Goal: Information Seeking & Learning: Check status

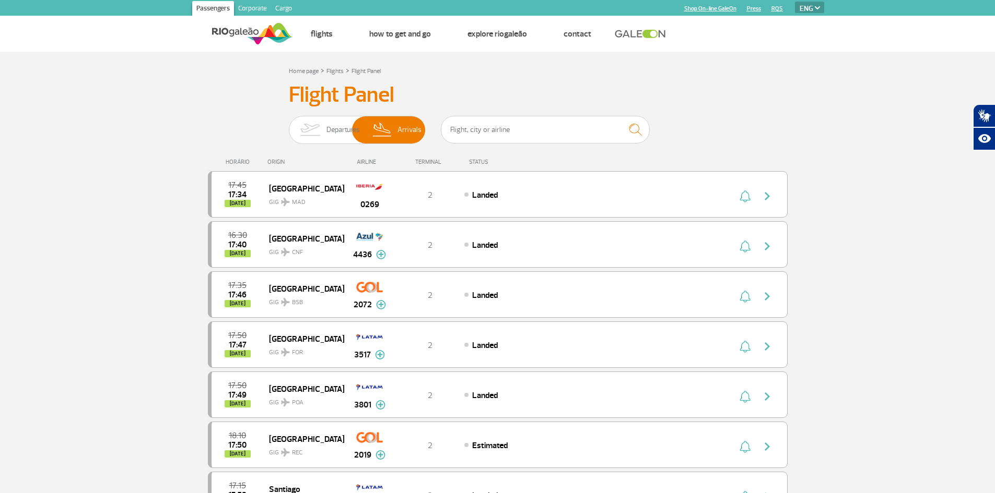
select select "en"
drag, startPoint x: 471, startPoint y: 123, endPoint x: 466, endPoint y: 116, distance: 8.6
click at [466, 117] on input "text" at bounding box center [545, 130] width 209 height 28
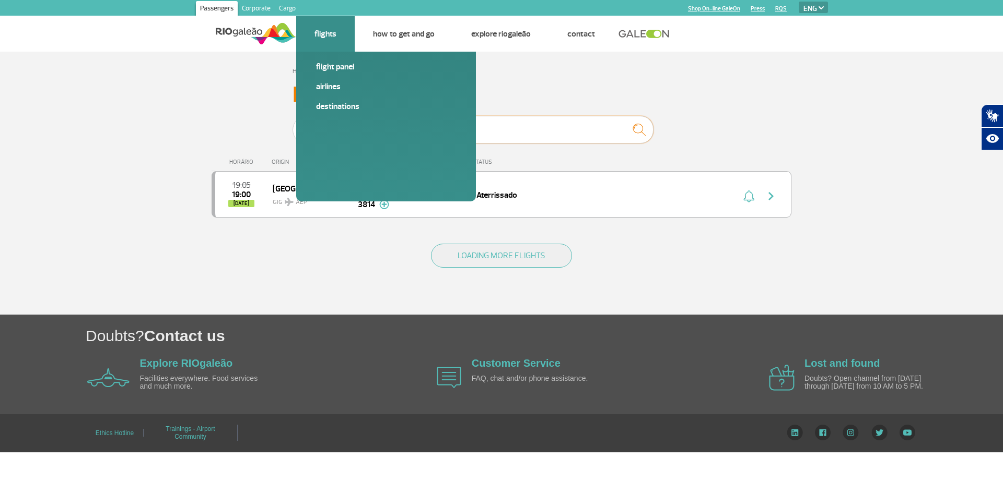
type input "3814"
click at [325, 30] on link "Flights" at bounding box center [325, 34] width 22 height 10
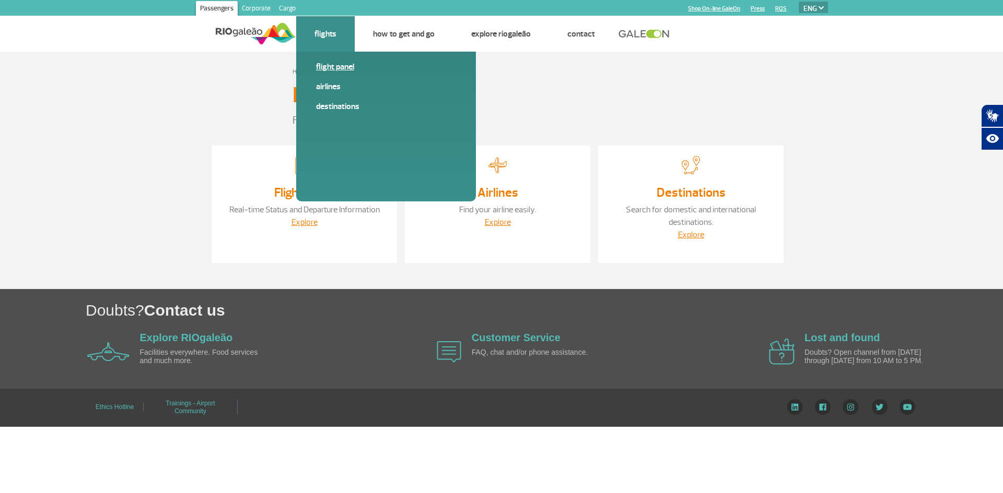
click at [334, 62] on link "Flight panel" at bounding box center [386, 66] width 140 height 11
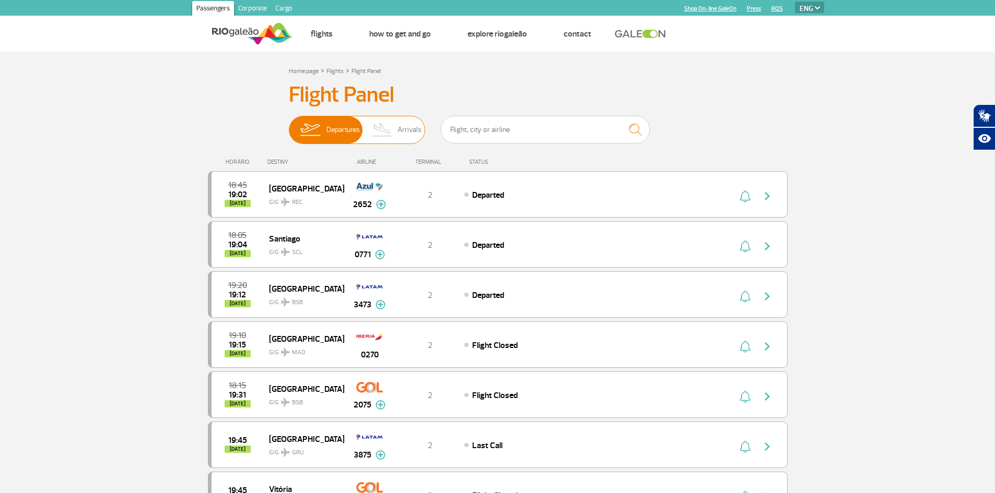
click at [386, 130] on img at bounding box center [382, 129] width 31 height 27
click at [289, 125] on input "Departures Arrivals" at bounding box center [289, 125] width 0 height 0
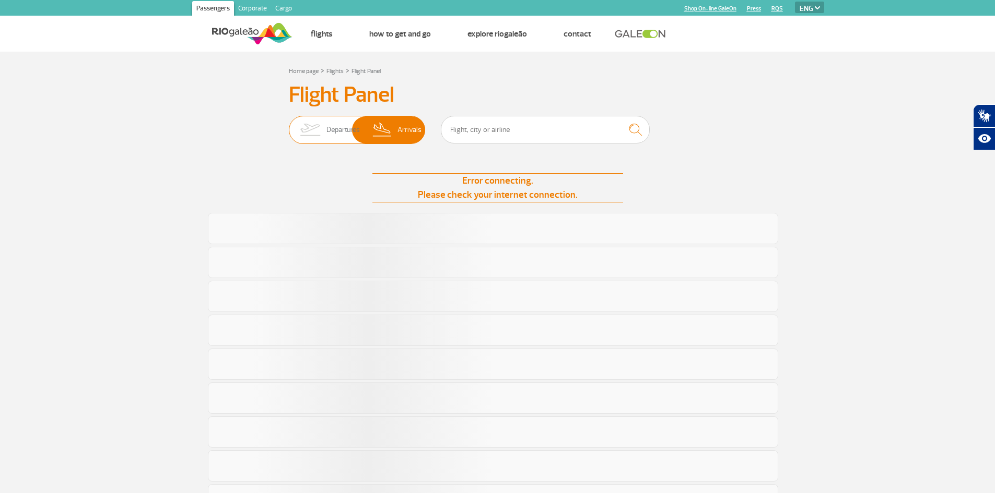
click at [394, 133] on img at bounding box center [382, 129] width 31 height 27
click at [289, 125] on input "Departures Arrivals" at bounding box center [289, 125] width 0 height 0
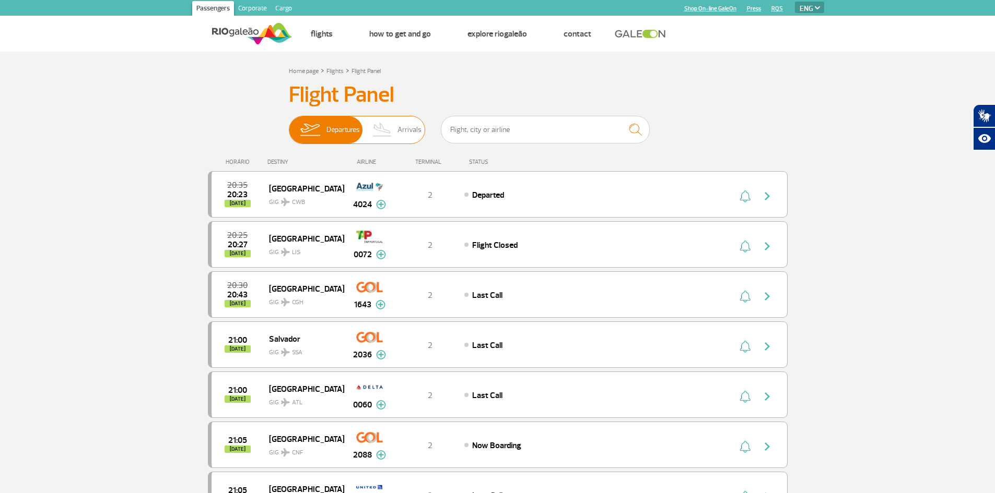
click at [392, 131] on img at bounding box center [382, 129] width 31 height 27
click at [289, 125] on input "Departures Arrivals" at bounding box center [289, 125] width 0 height 0
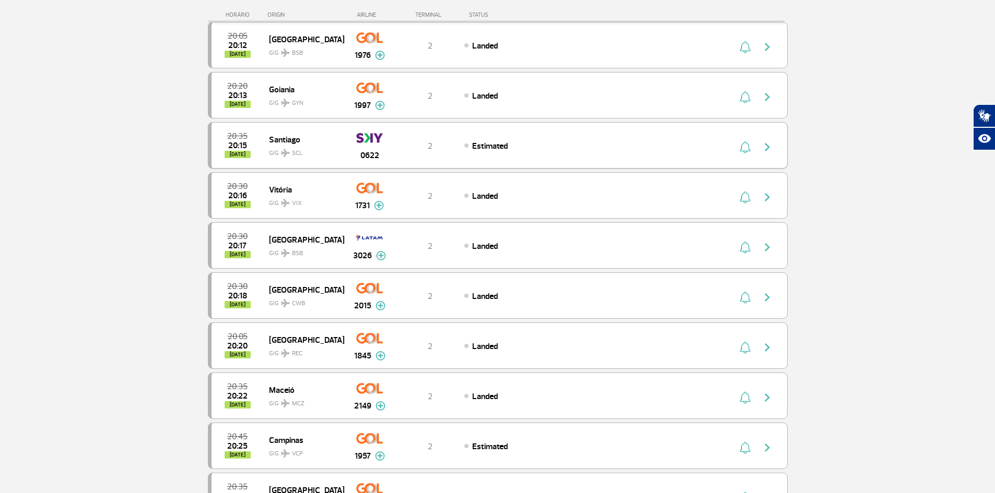
scroll to position [157, 0]
